Goal: Task Accomplishment & Management: Use online tool/utility

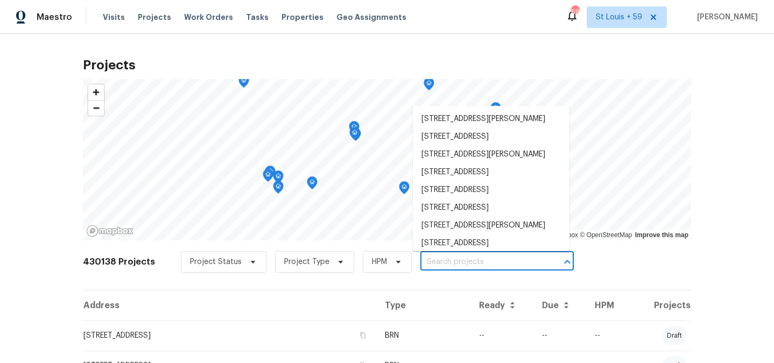
click at [462, 263] on input "text" at bounding box center [481, 262] width 123 height 17
paste input "[STREET_ADDRESS]"
type input "[STREET_ADDRESS]"
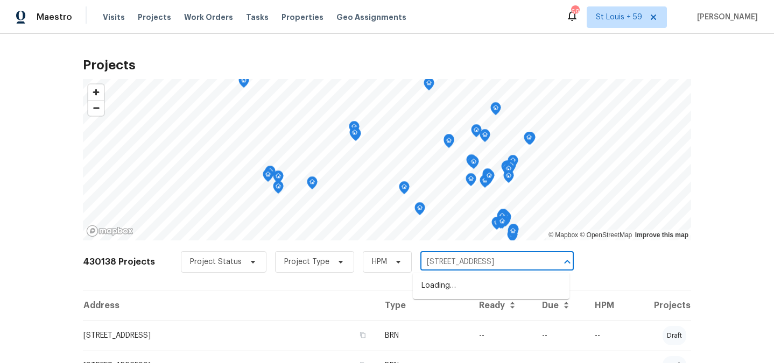
scroll to position [0, 12]
click at [461, 285] on li "[STREET_ADDRESS]" at bounding box center [491, 286] width 157 height 18
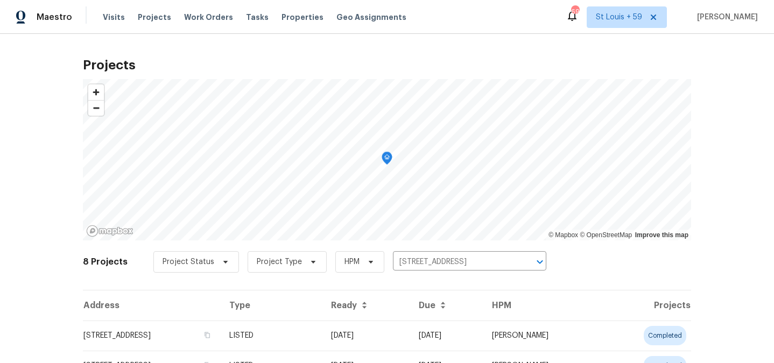
scroll to position [84, 0]
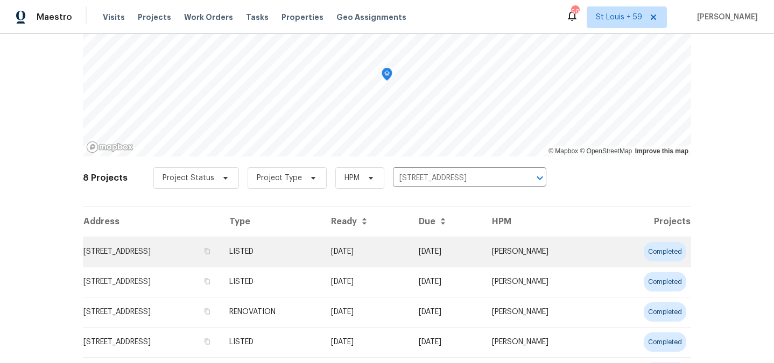
click at [118, 258] on td "[STREET_ADDRESS]" at bounding box center [152, 252] width 138 height 30
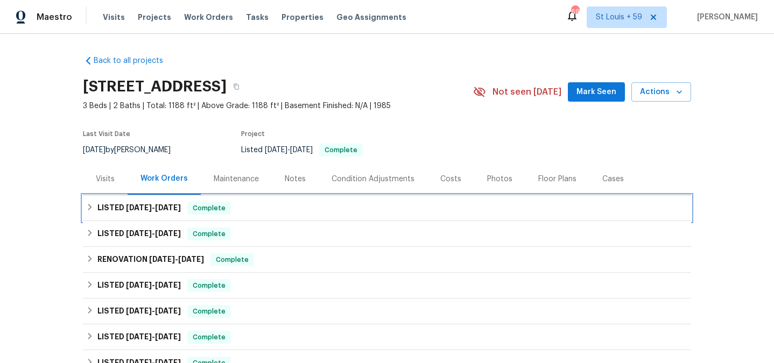
click at [129, 211] on span "[DATE]" at bounding box center [139, 208] width 26 height 8
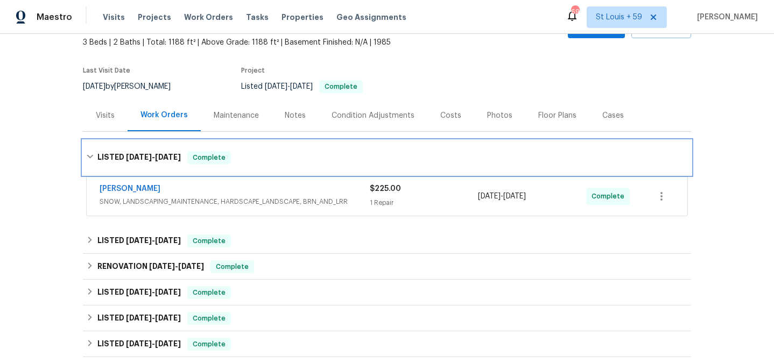
scroll to position [76, 0]
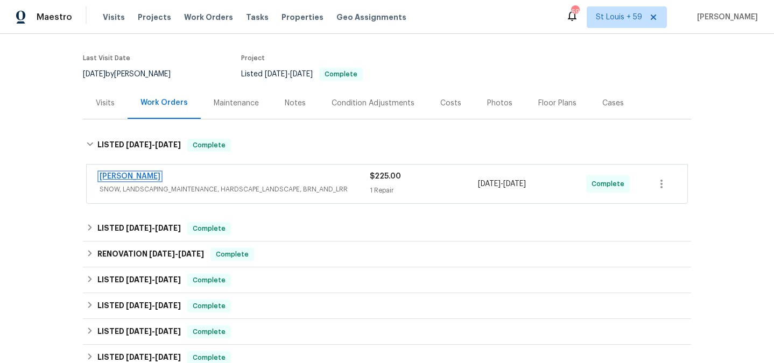
click at [149, 174] on link "[PERSON_NAME]" at bounding box center [130, 177] width 61 height 8
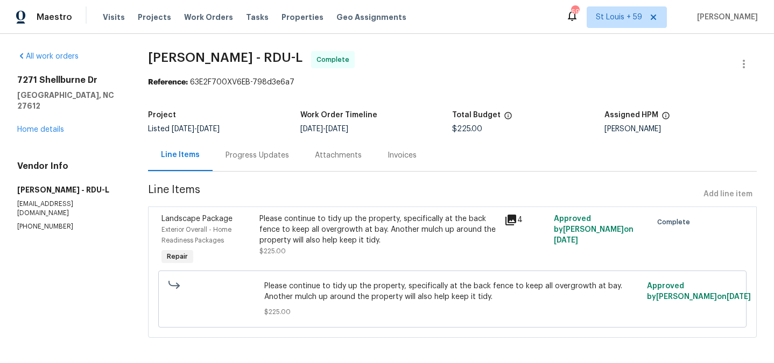
click at [347, 234] on div "Please continue to tidy up the property, specifically at the back fence to keep…" at bounding box center [379, 230] width 239 height 32
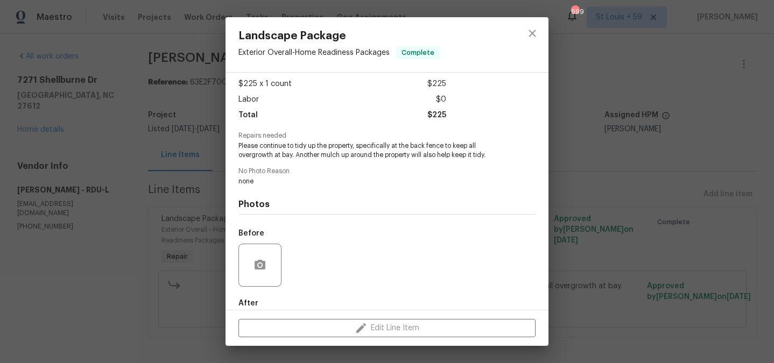
scroll to position [114, 0]
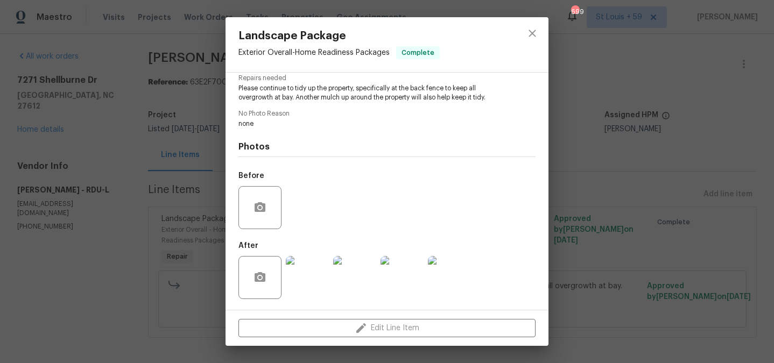
click at [305, 276] on img at bounding box center [307, 277] width 43 height 43
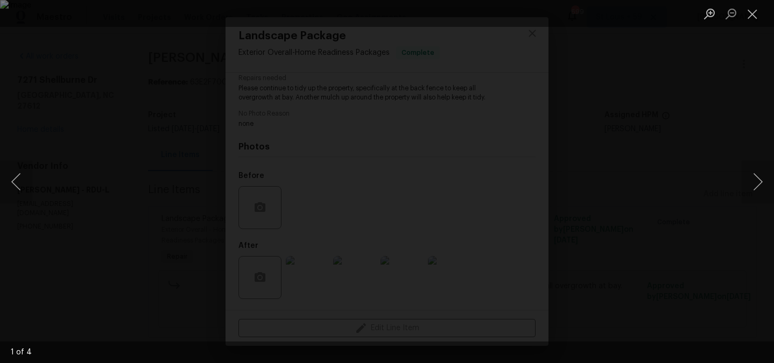
click at [741, 186] on div "Lightbox" at bounding box center [387, 181] width 774 height 363
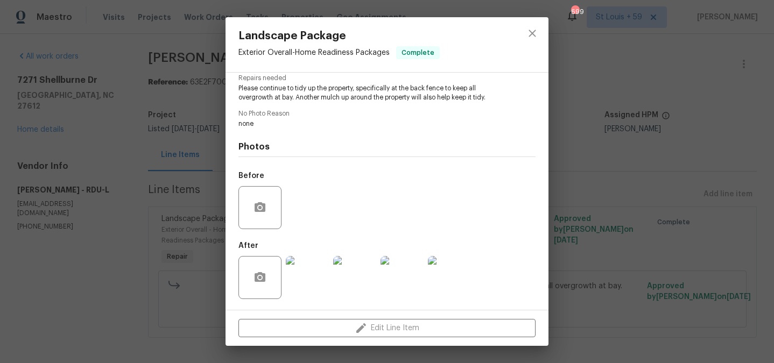
click at [374, 271] on img at bounding box center [354, 277] width 43 height 43
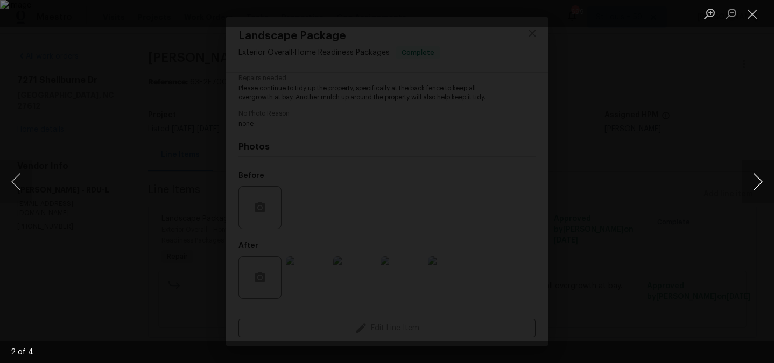
click at [758, 186] on button "Next image" at bounding box center [758, 181] width 32 height 43
click at [757, 176] on button "Next image" at bounding box center [758, 181] width 32 height 43
click at [723, 141] on div "Lightbox" at bounding box center [387, 181] width 774 height 363
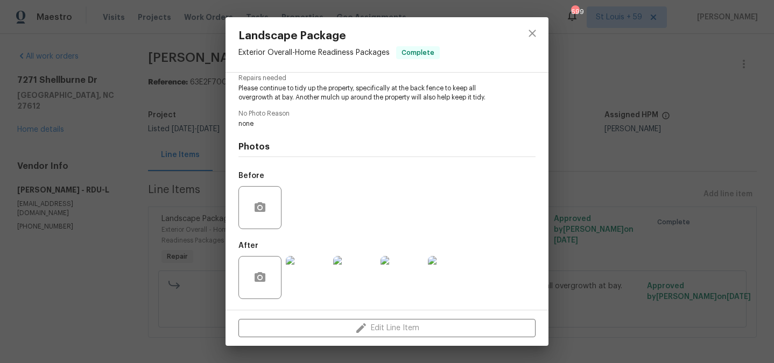
click at [311, 276] on img at bounding box center [307, 277] width 43 height 43
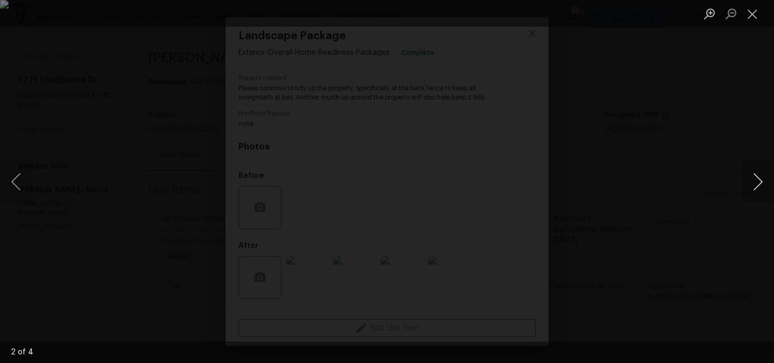
click at [758, 186] on button "Next image" at bounding box center [758, 181] width 32 height 43
click at [740, 155] on div "Lightbox" at bounding box center [387, 181] width 774 height 363
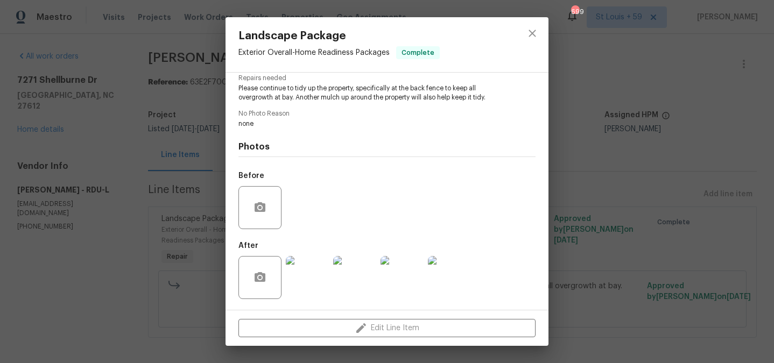
click at [740, 155] on div "Landscape Package Exterior Overall - Home Readiness Packages Complete Vendor [P…" at bounding box center [387, 181] width 774 height 363
